Goal: Task Accomplishment & Management: Manage account settings

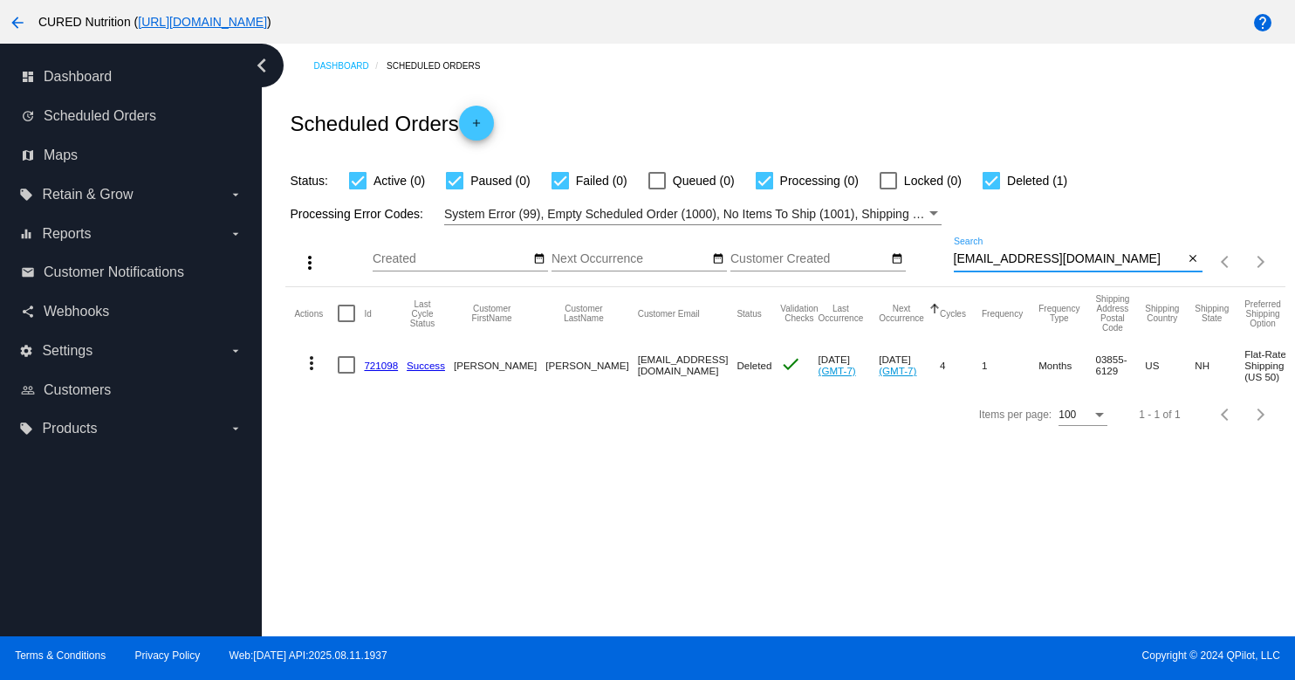
click at [969, 262] on input "[EMAIL_ADDRESS][DOMAIN_NAME]" at bounding box center [1068, 259] width 230 height 14
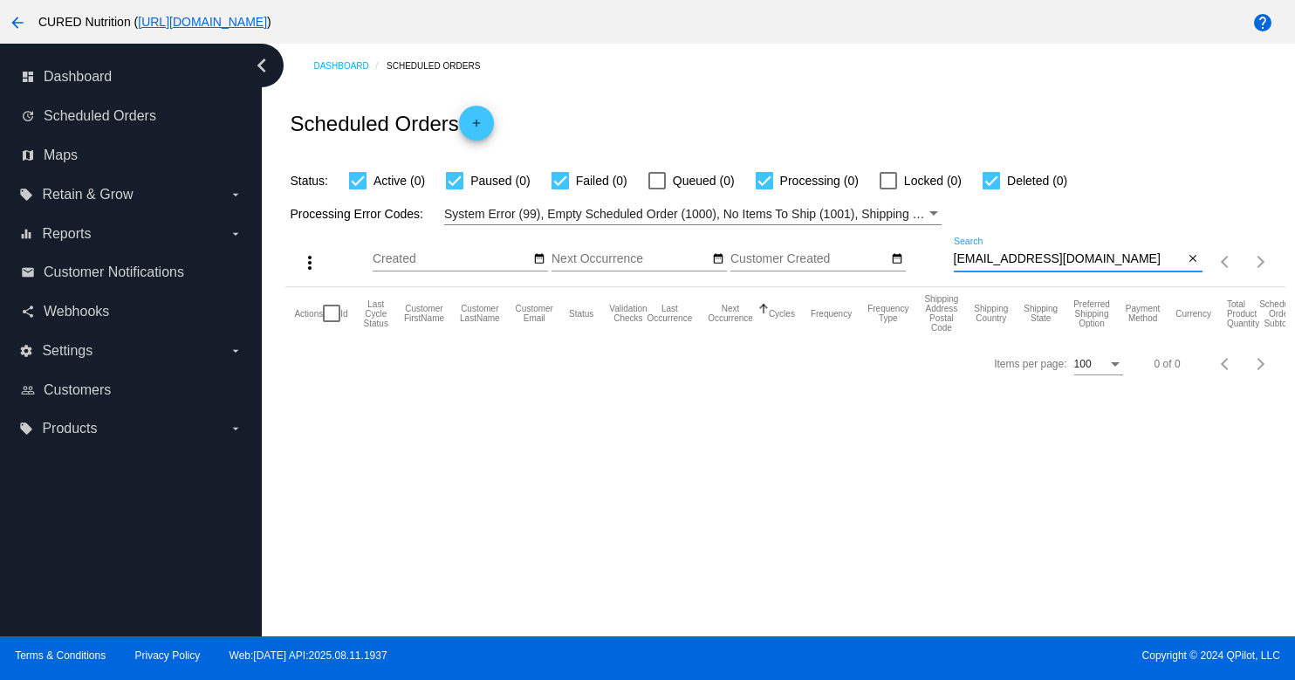
click at [1005, 260] on input "[EMAIL_ADDRESS][DOMAIN_NAME]" at bounding box center [1068, 259] width 230 height 14
paste input "[EMAIL_ADDRESS][DOMAIN_NAME]"
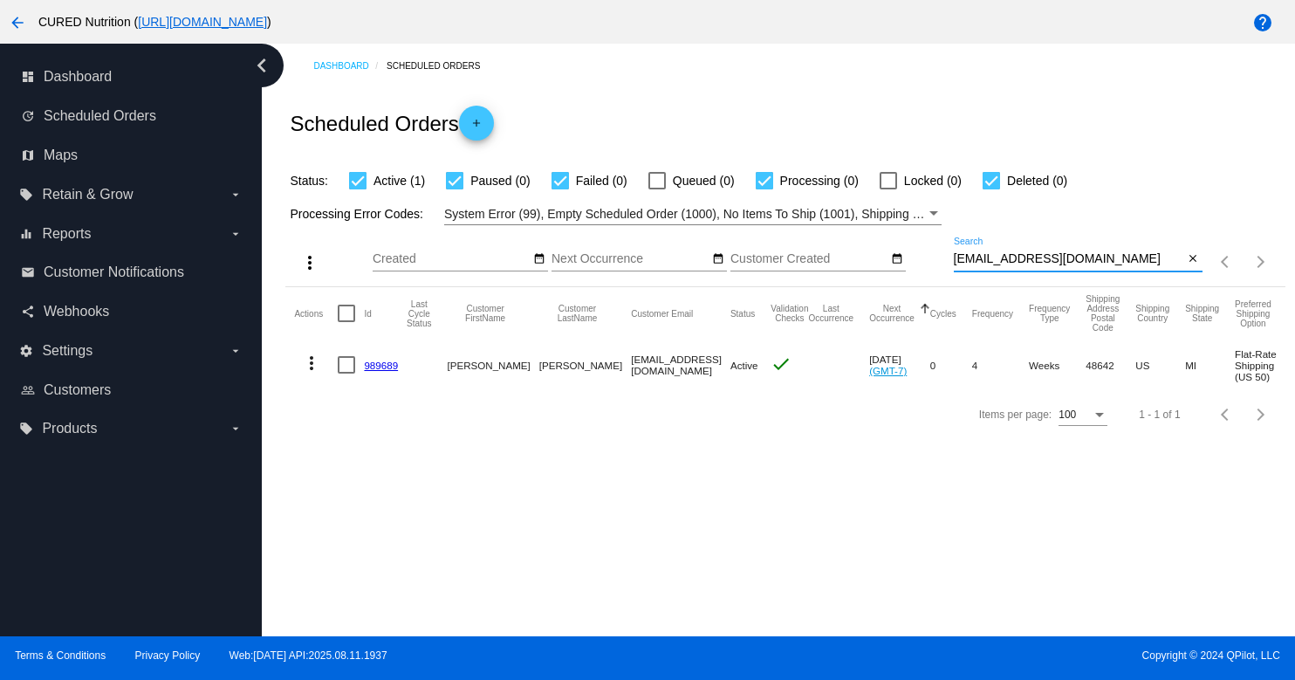
type input "[EMAIL_ADDRESS][DOMAIN_NAME]"
click at [376, 364] on link "989689" at bounding box center [381, 364] width 34 height 11
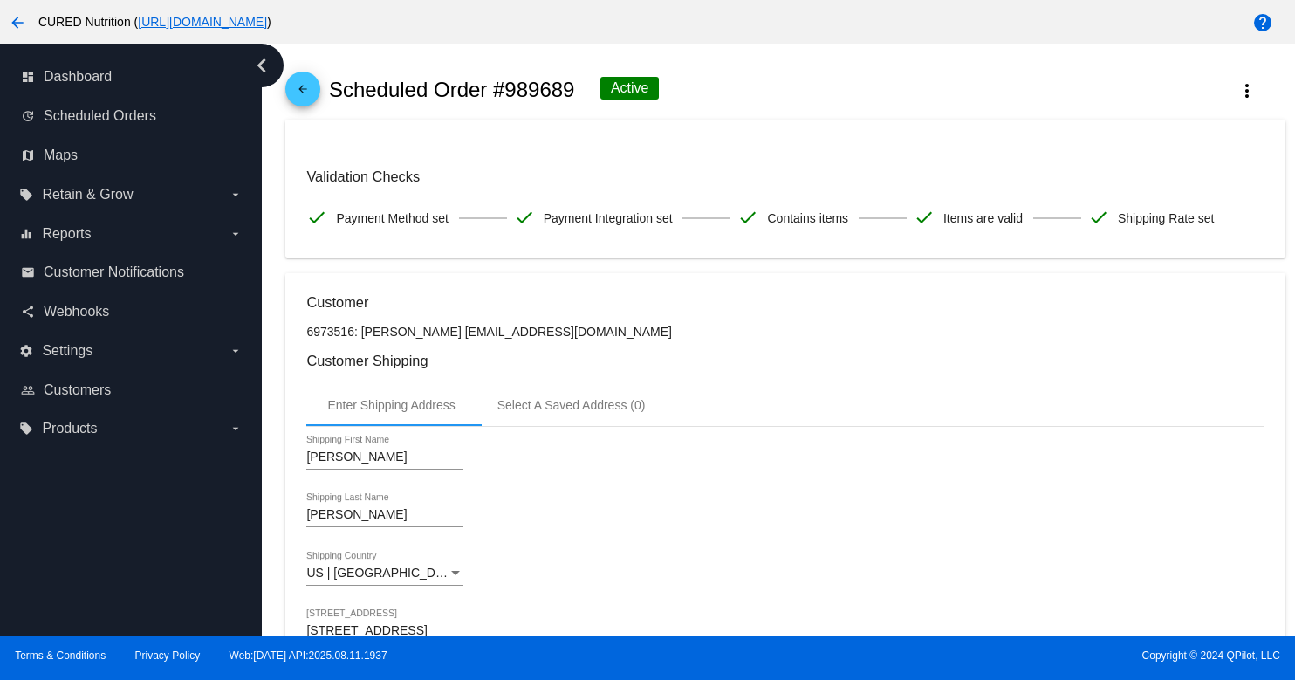
scroll to position [30, 0]
click at [1230, 92] on button "more_vert" at bounding box center [1246, 87] width 77 height 31
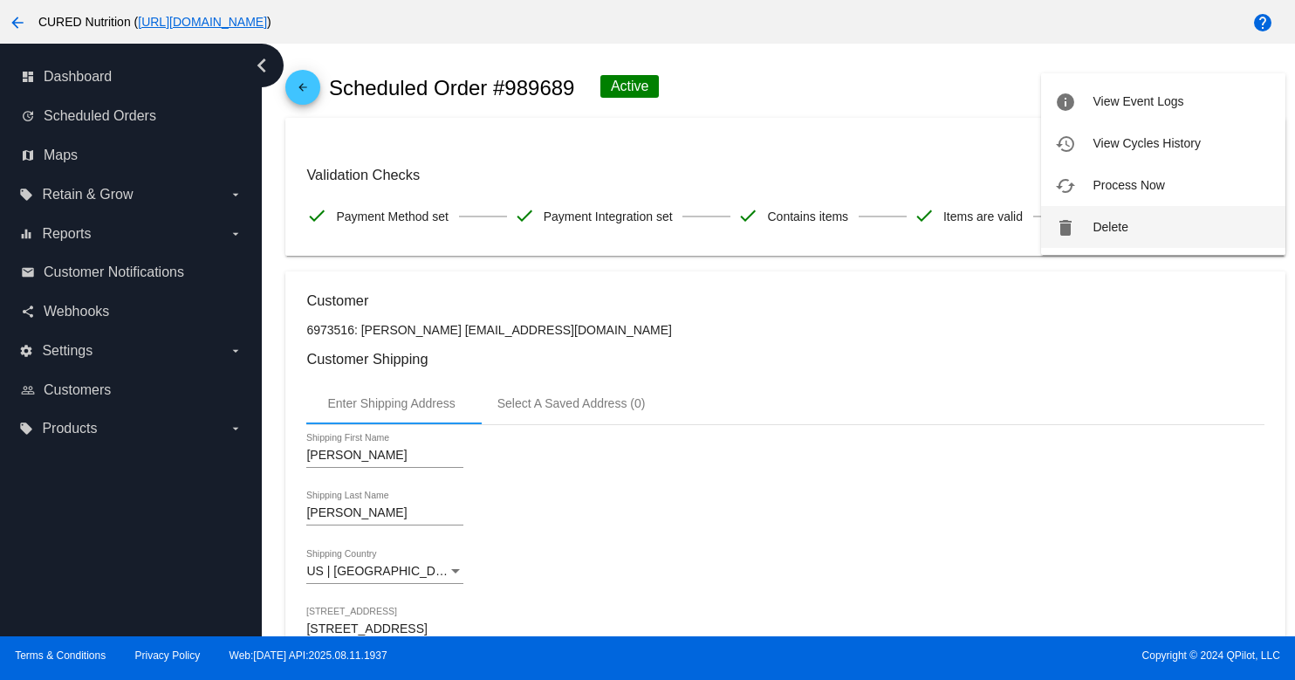
click at [1126, 214] on button "delete Delete" at bounding box center [1163, 227] width 244 height 42
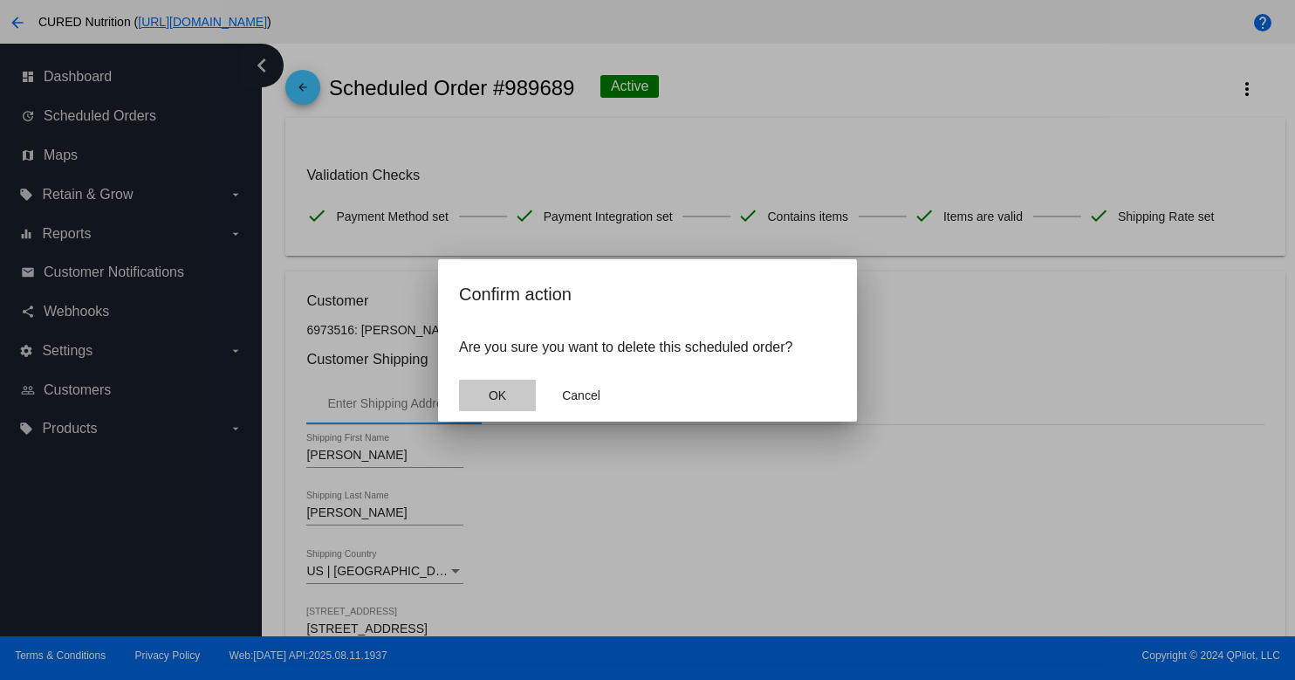
click at [486, 397] on button "OK" at bounding box center [497, 394] width 77 height 31
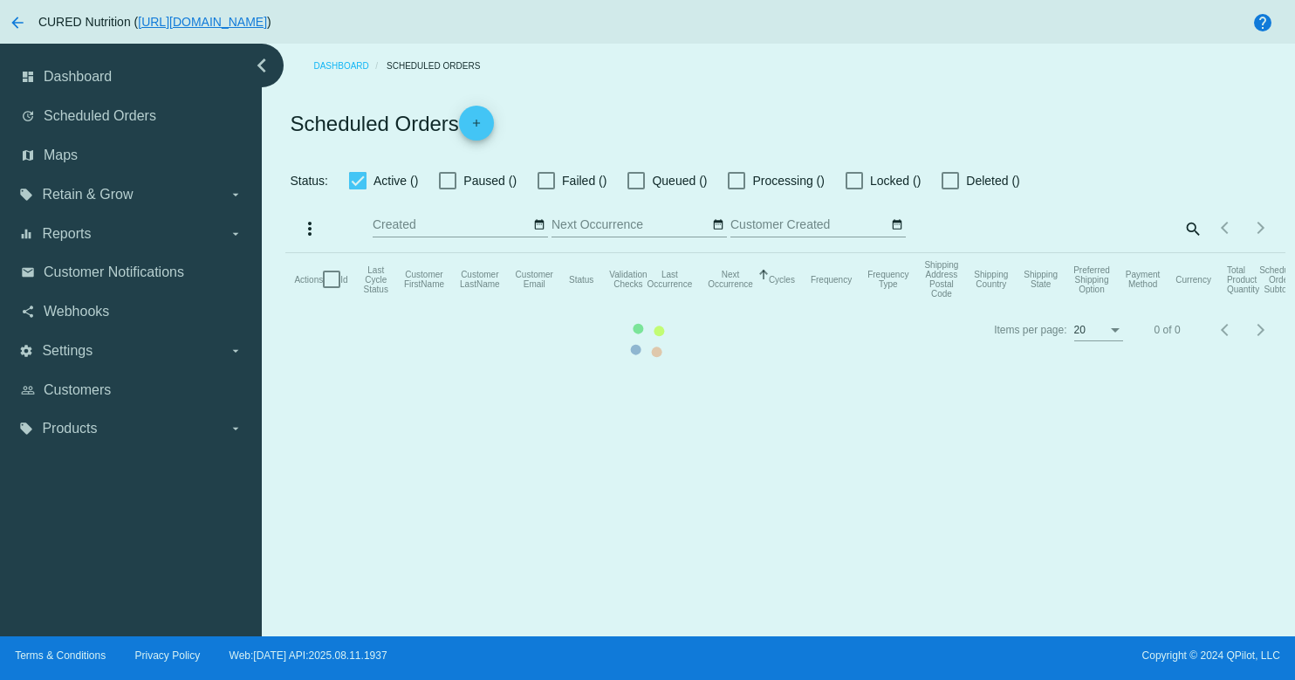
checkbox input "true"
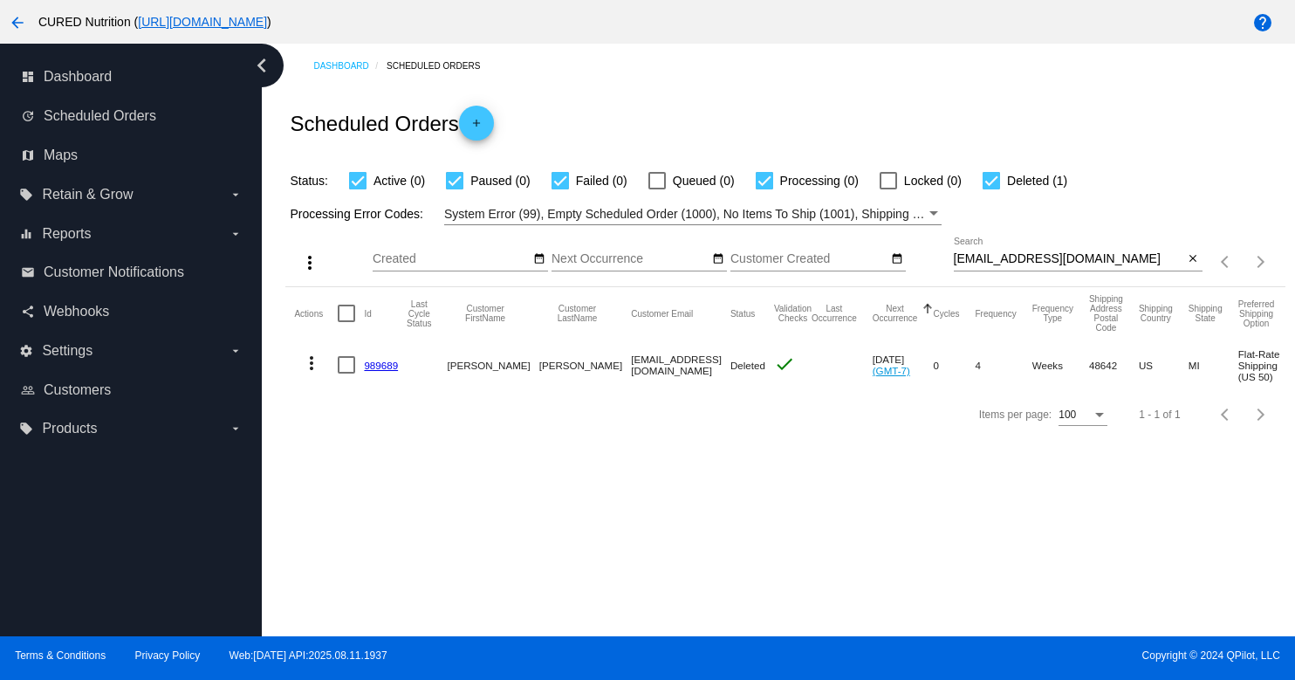
click at [962, 262] on input "[EMAIL_ADDRESS][DOMAIN_NAME]" at bounding box center [1068, 259] width 230 height 14
click at [960, 262] on input "[EMAIL_ADDRESS][DOMAIN_NAME]" at bounding box center [1068, 259] width 230 height 14
paste input "[EMAIL_ADDRESS][DOMAIN_NAME]"
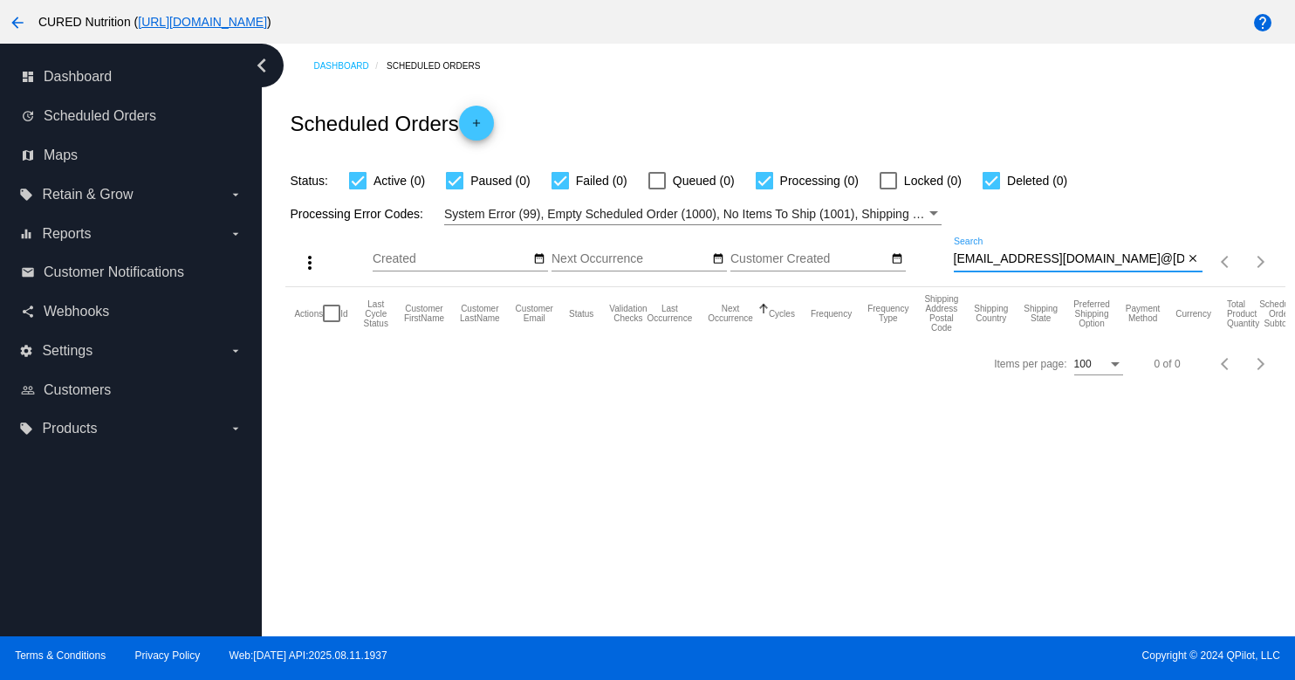
type input "[EMAIL_ADDRESS][DOMAIN_NAME]@[DOMAIN_NAME]"
